Goal: Information Seeking & Learning: Learn about a topic

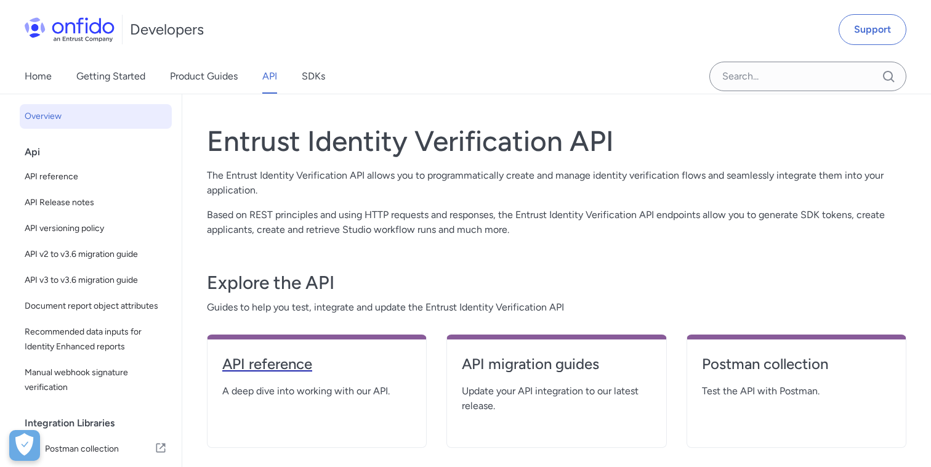
click at [280, 365] on h4 "API reference" at bounding box center [316, 364] width 189 height 20
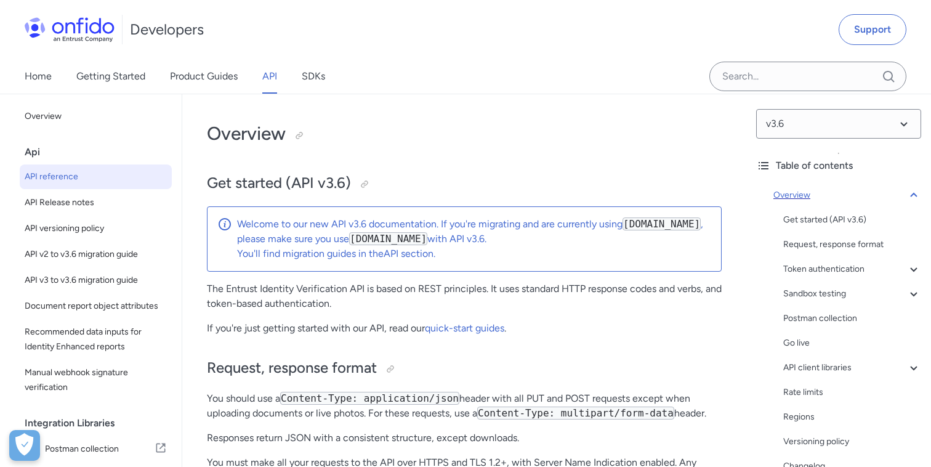
click at [913, 192] on icon at bounding box center [913, 195] width 15 height 15
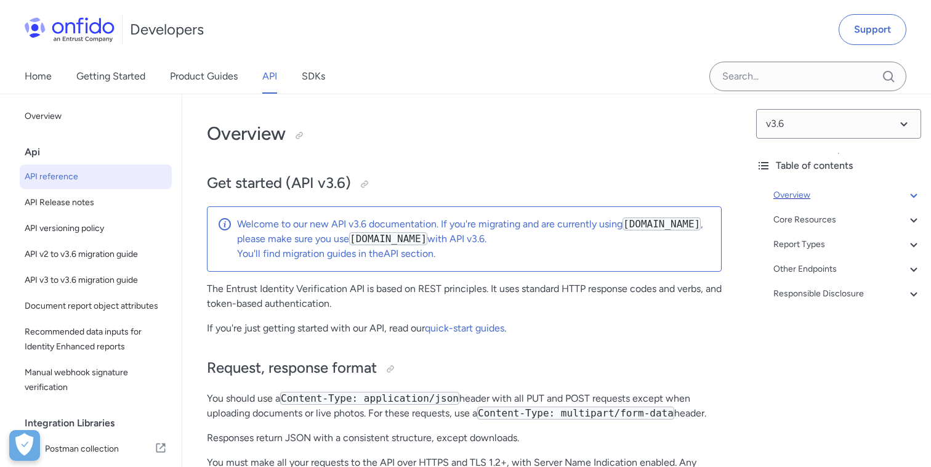
scroll to position [94, 0]
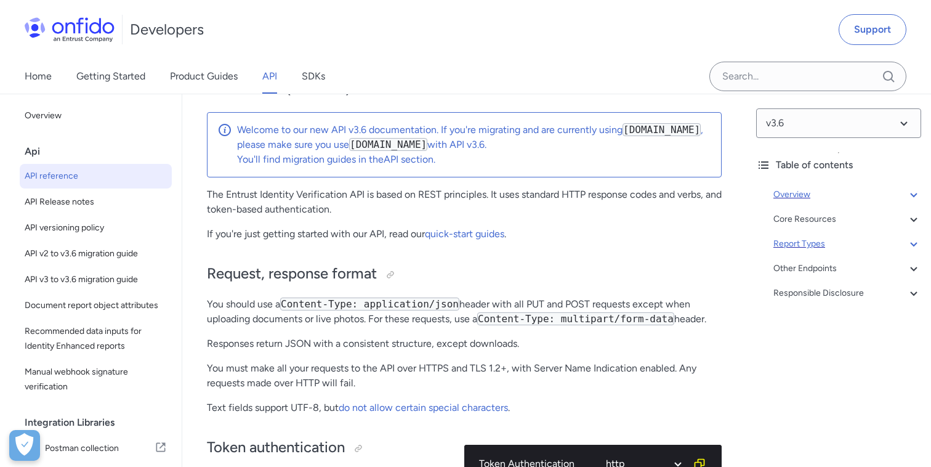
click at [912, 243] on icon at bounding box center [913, 243] width 15 height 15
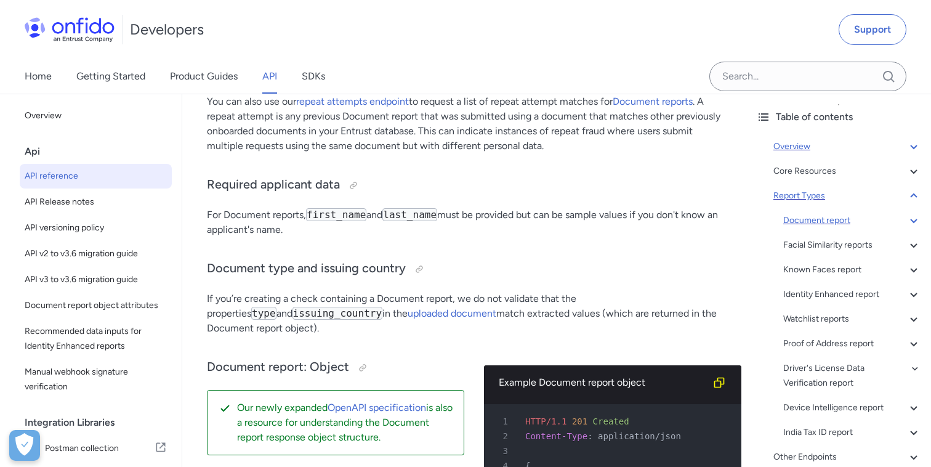
scroll to position [54, 0]
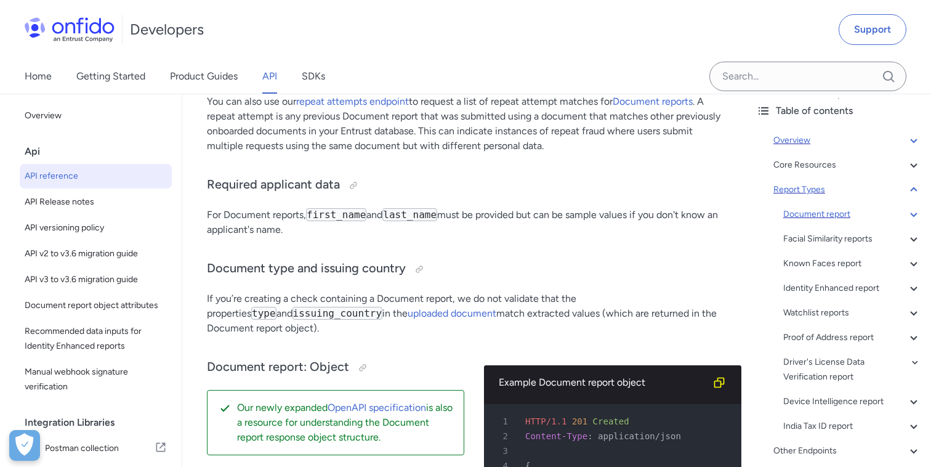
click at [814, 214] on div "Document report" at bounding box center [852, 214] width 138 height 15
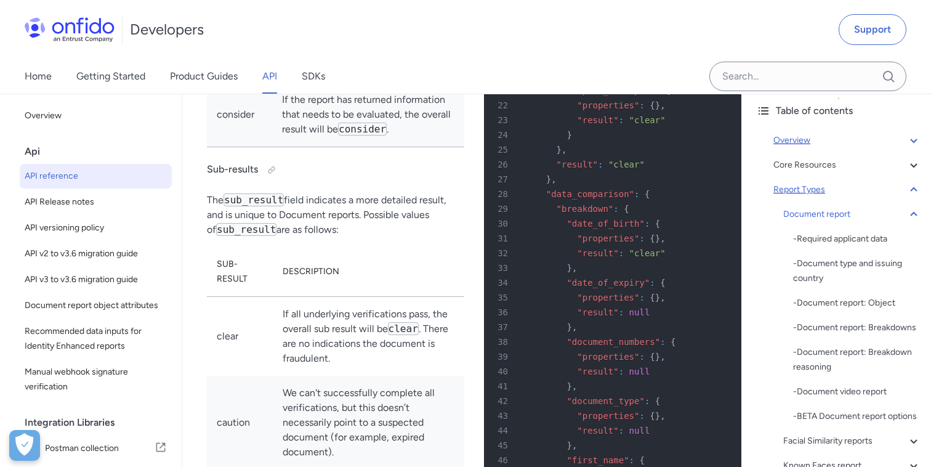
scroll to position [51205, 0]
click at [916, 209] on icon at bounding box center [913, 214] width 15 height 15
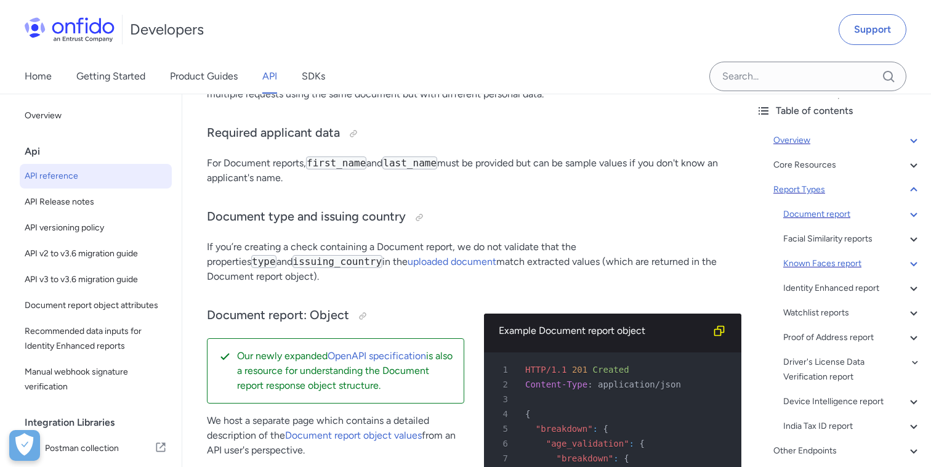
click at [825, 258] on div "Known Faces report" at bounding box center [852, 263] width 138 height 15
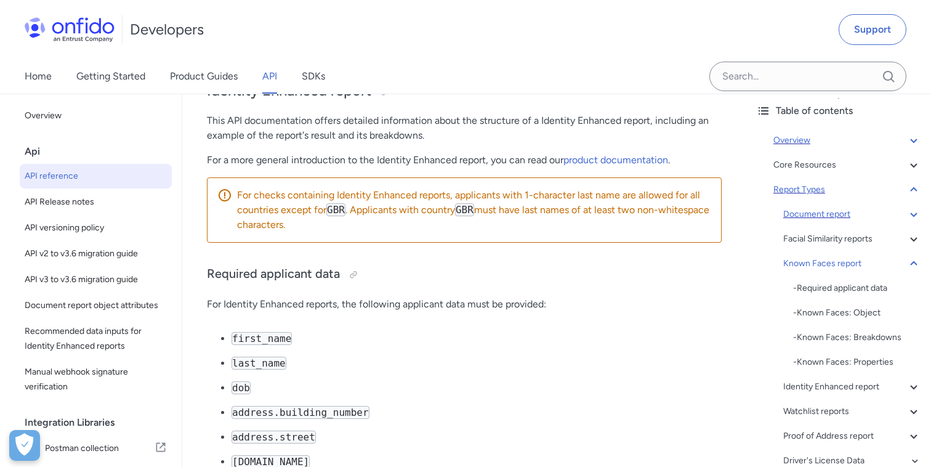
scroll to position [78645, 0]
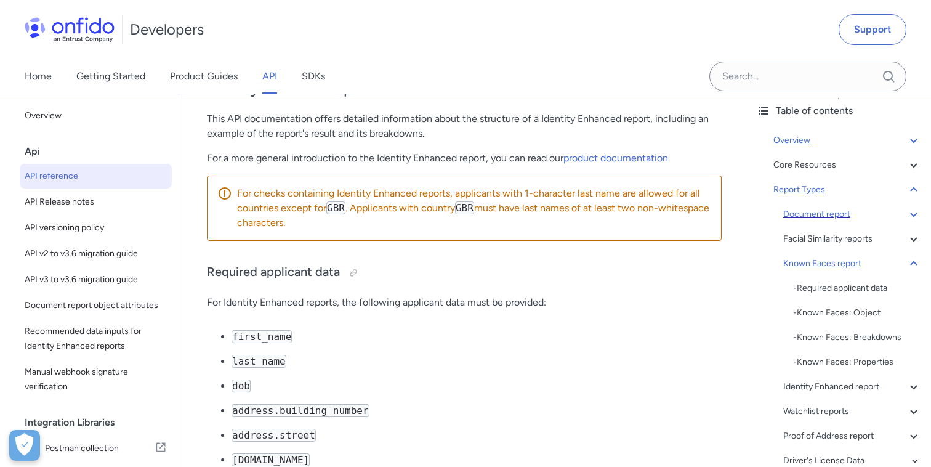
click at [915, 265] on icon at bounding box center [913, 263] width 15 height 15
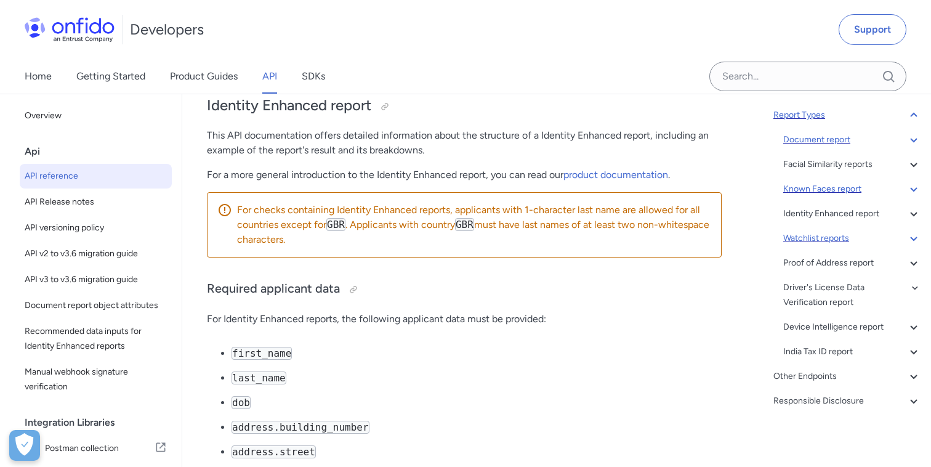
scroll to position [129, 0]
click at [915, 378] on icon at bounding box center [913, 375] width 15 height 15
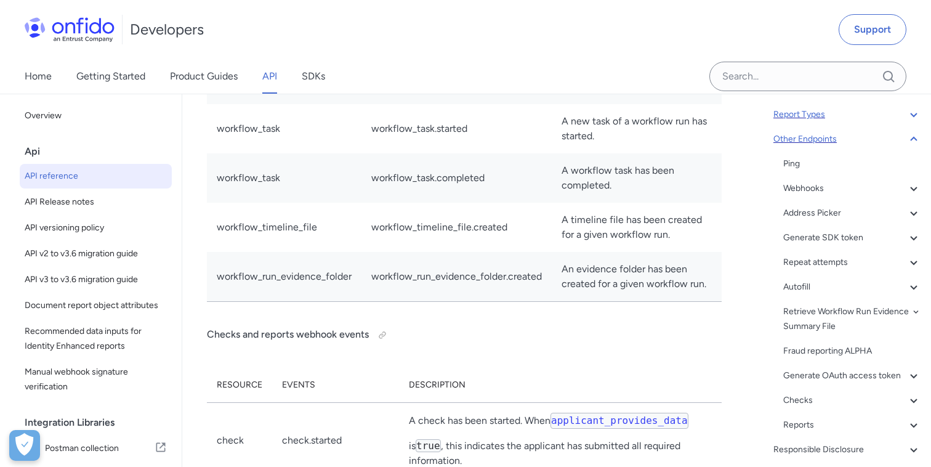
click at [913, 140] on icon at bounding box center [913, 139] width 15 height 15
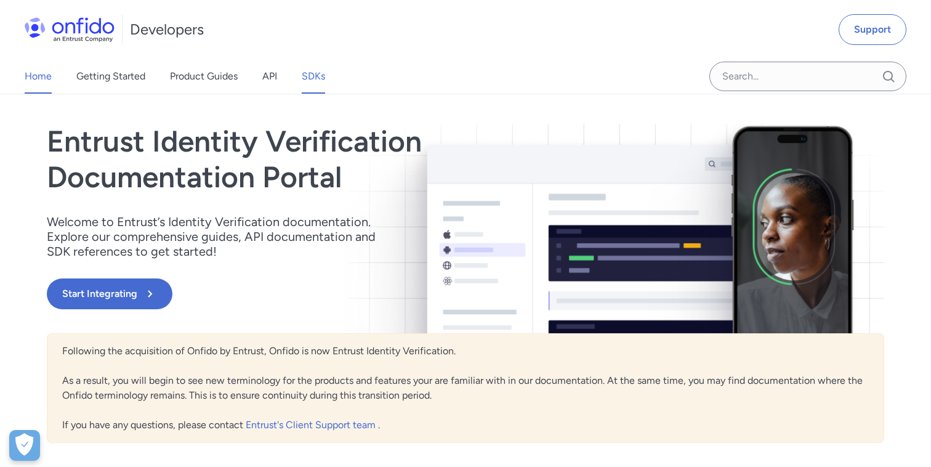
click at [310, 79] on link "SDKs" at bounding box center [313, 76] width 23 height 34
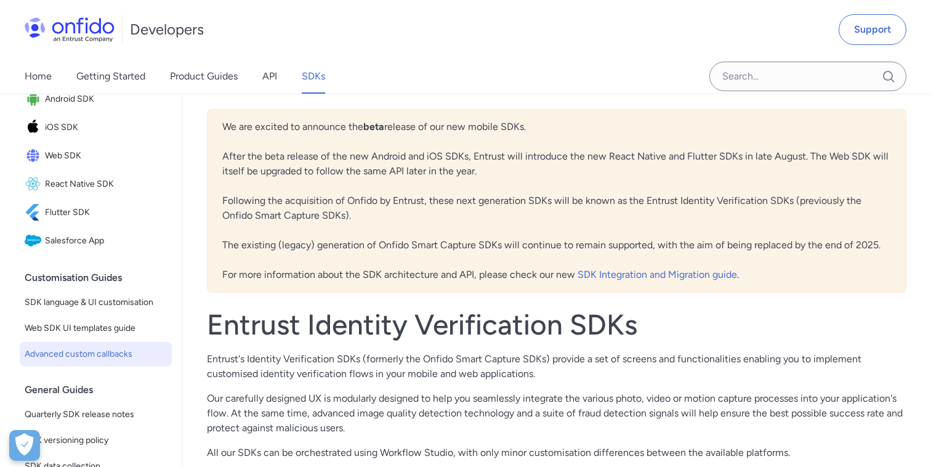
scroll to position [151, 0]
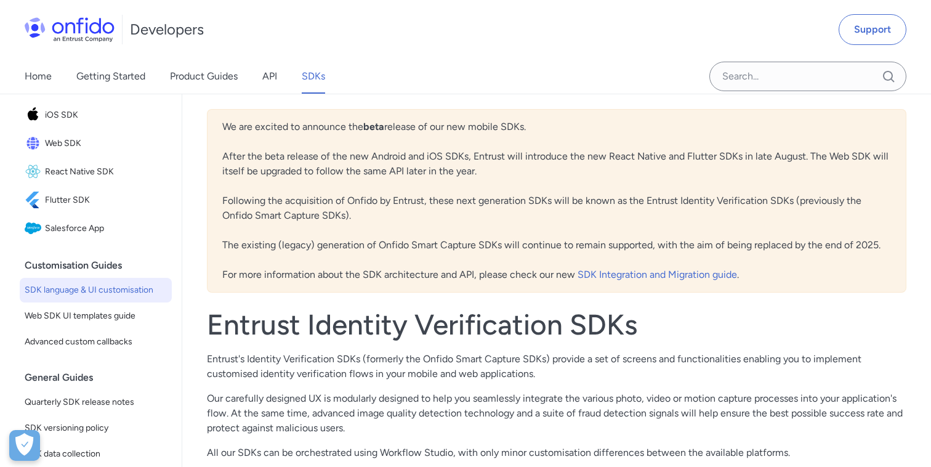
click at [108, 295] on span "SDK language & UI customisation" at bounding box center [96, 290] width 142 height 15
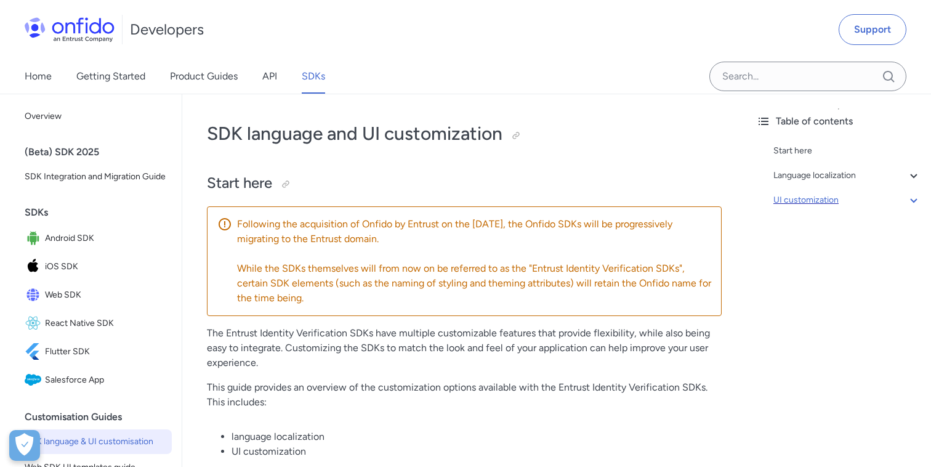
click at [826, 198] on div "UI customization" at bounding box center [847, 200] width 148 height 15
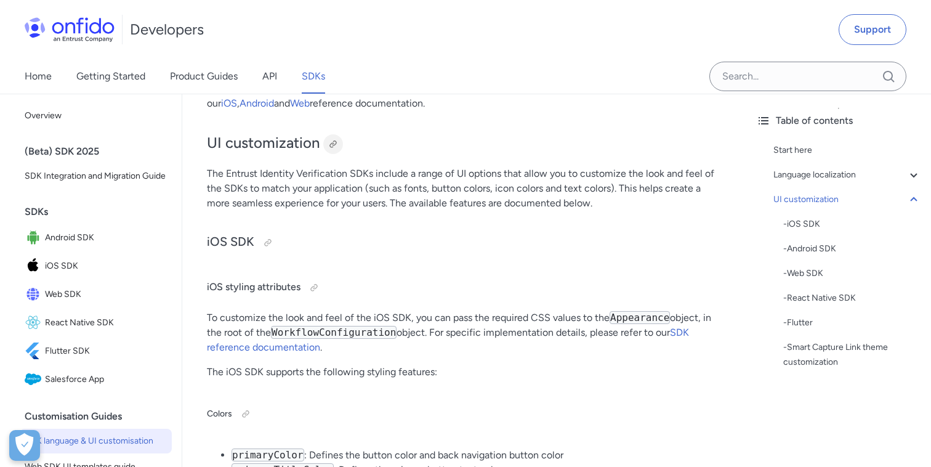
click at [336, 149] on div at bounding box center [333, 144] width 10 height 10
